Goal: Transaction & Acquisition: Obtain resource

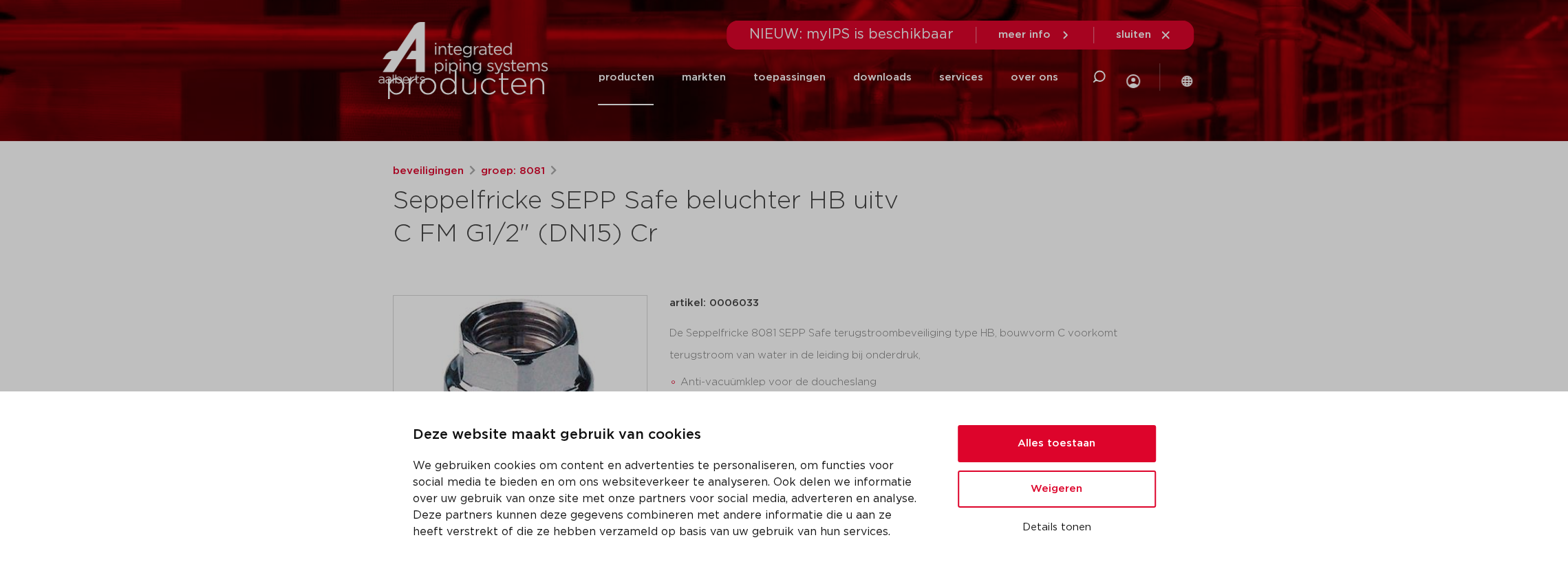
scroll to position [275, 0]
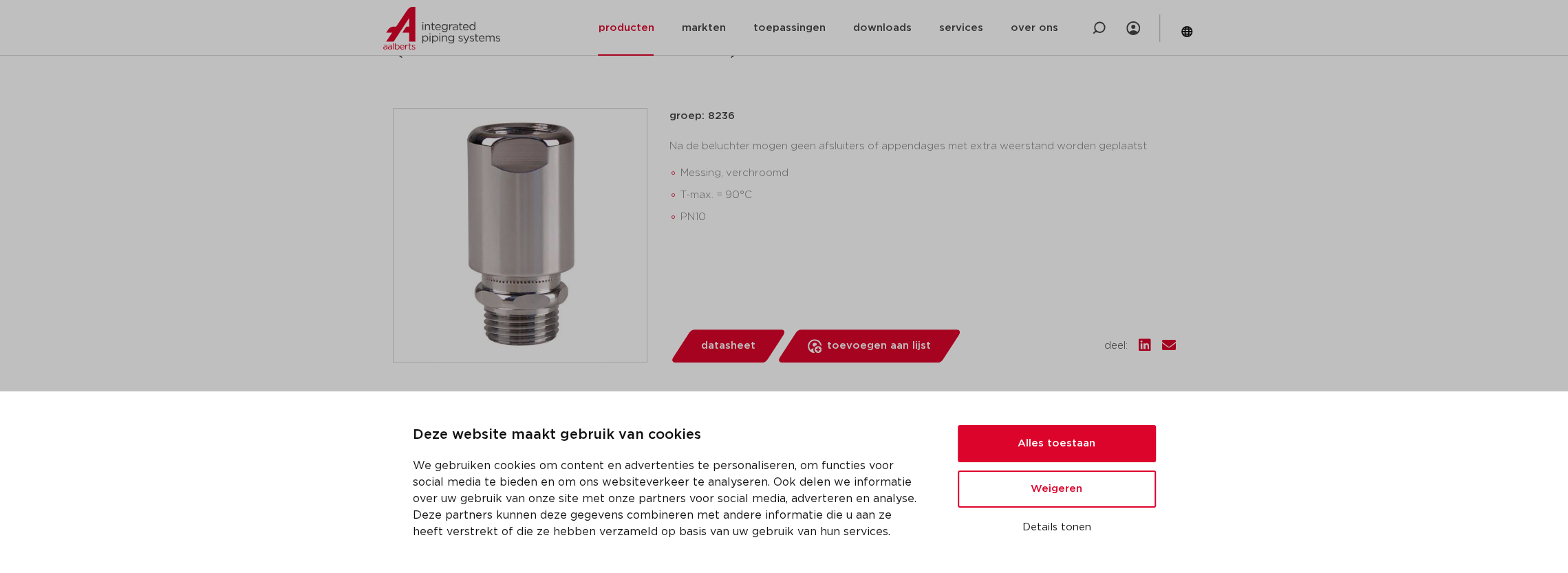
scroll to position [275, 0]
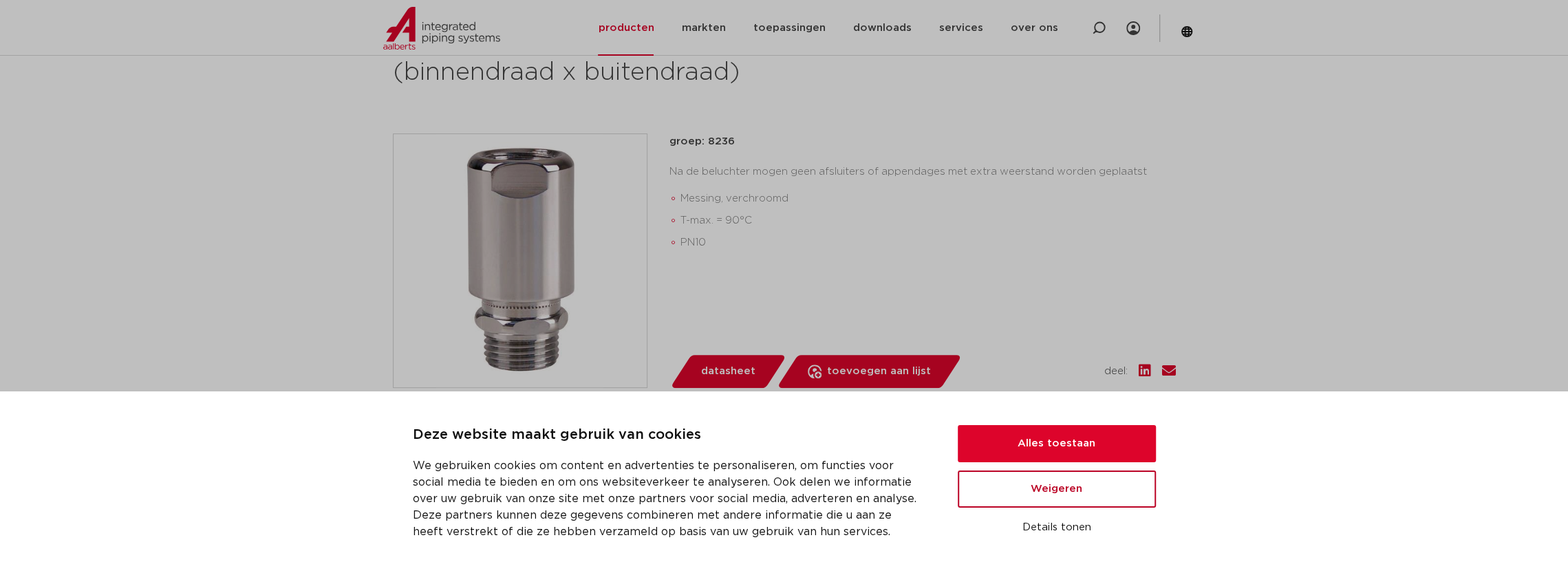
click at [1053, 500] on button "Weigeren" at bounding box center [1057, 490] width 198 height 37
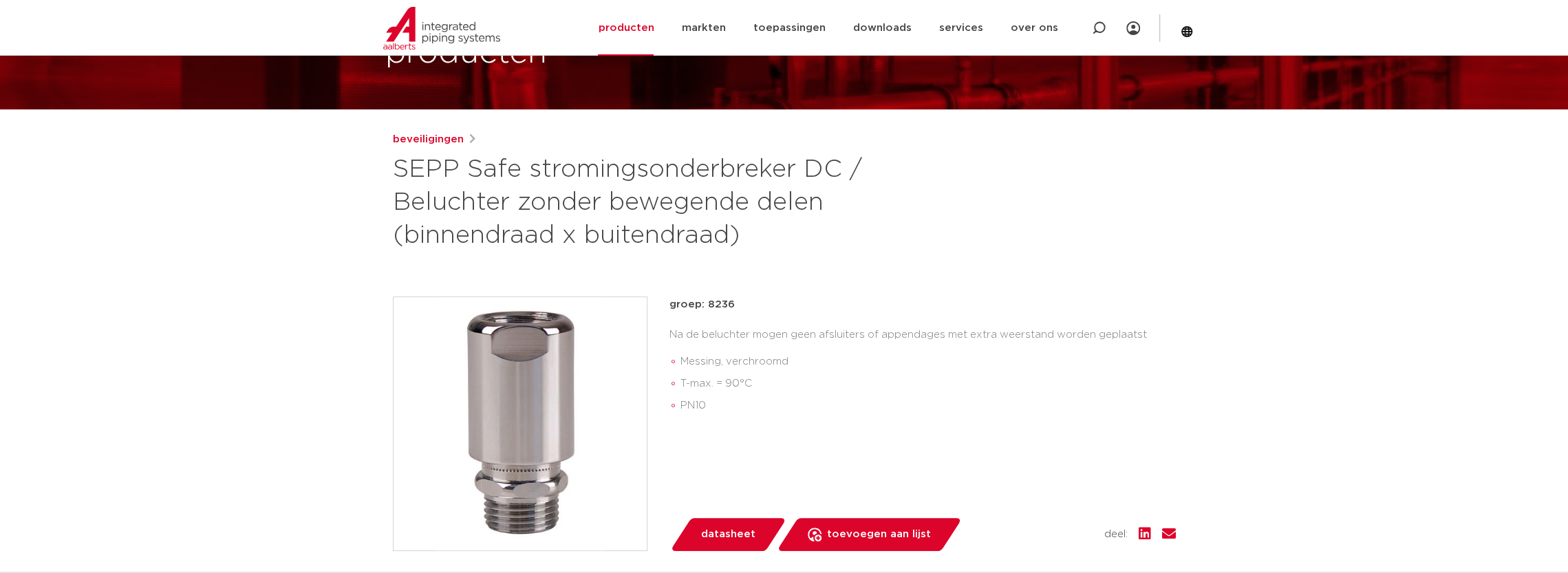
scroll to position [162, 0]
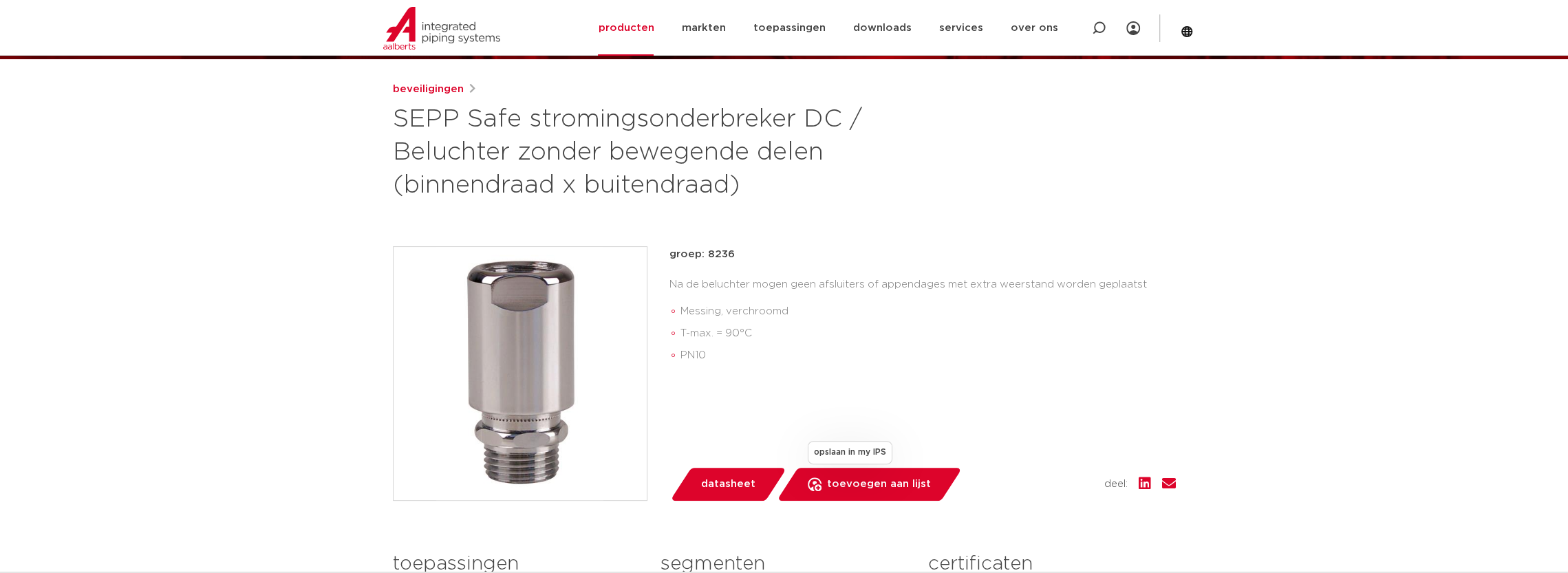
click at [855, 484] on span "toevoegen aan lijst" at bounding box center [879, 485] width 104 height 22
click at [887, 198] on h1 "SEPP Safe stromingsonderbreker DC / Beluchter zonder bewegende delen (binnendra…" at bounding box center [651, 153] width 517 height 99
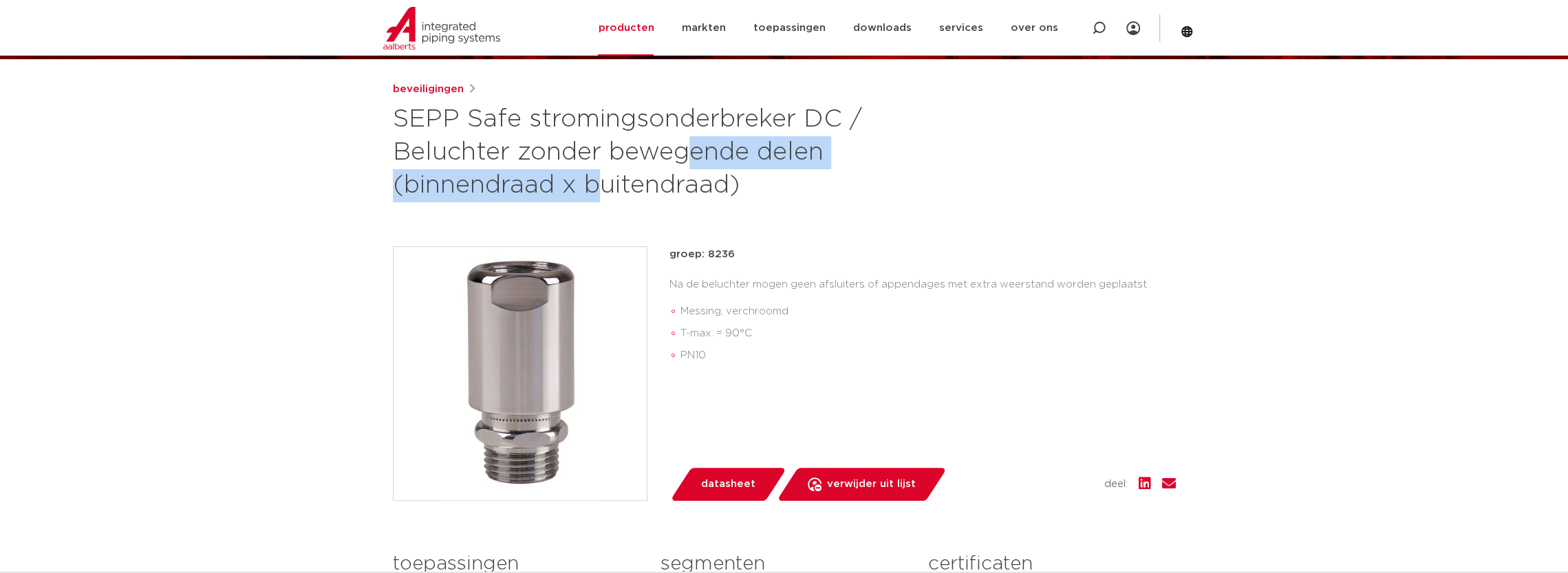
drag, startPoint x: 458, startPoint y: 160, endPoint x: 833, endPoint y: 156, distance: 375.0
click at [833, 156] on h1 "SEPP Safe stromingsonderbreker DC / Beluchter zonder bewegende delen (binnendra…" at bounding box center [651, 153] width 517 height 99
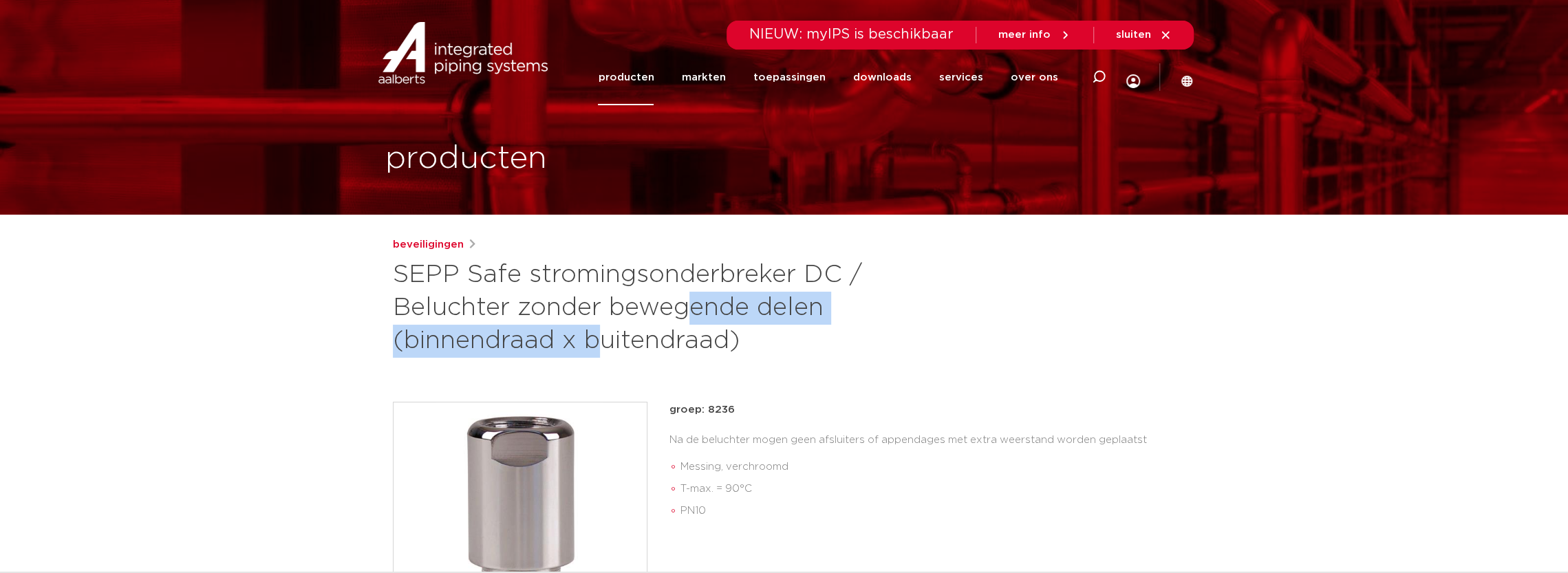
scroll to position [0, 0]
